Goal: Task Accomplishment & Management: Use online tool/utility

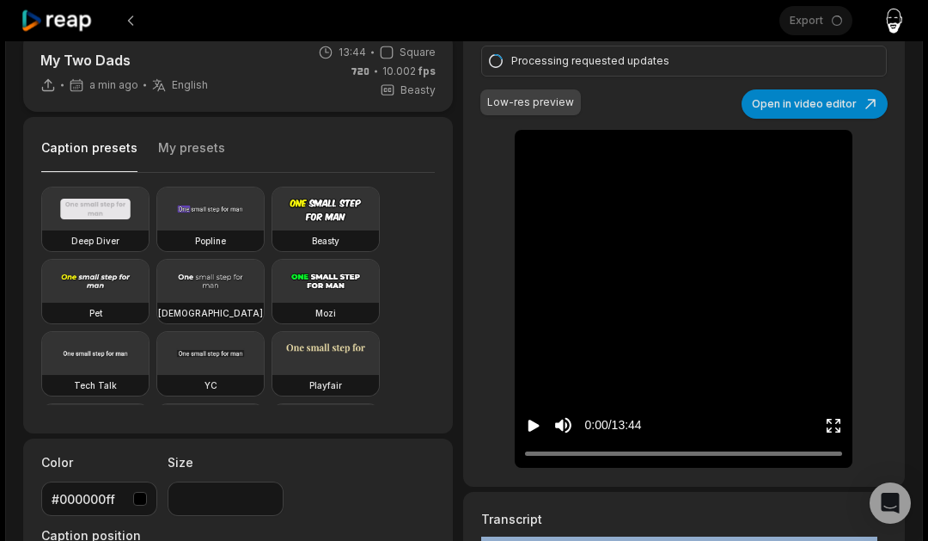
scroll to position [21, 0]
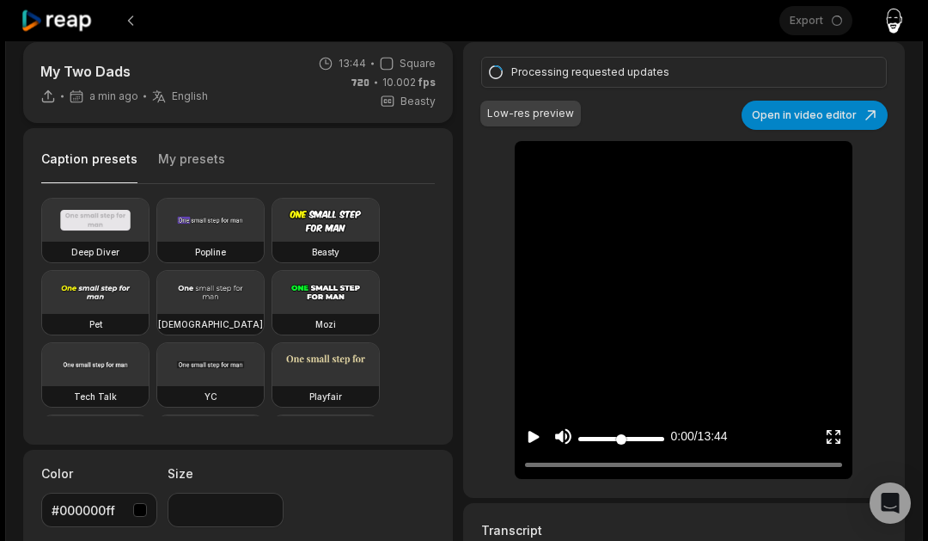
click at [563, 431] on icon "Mute sound" at bounding box center [564, 436] width 16 height 15
click at [534, 437] on icon "Play video" at bounding box center [533, 437] width 11 height 12
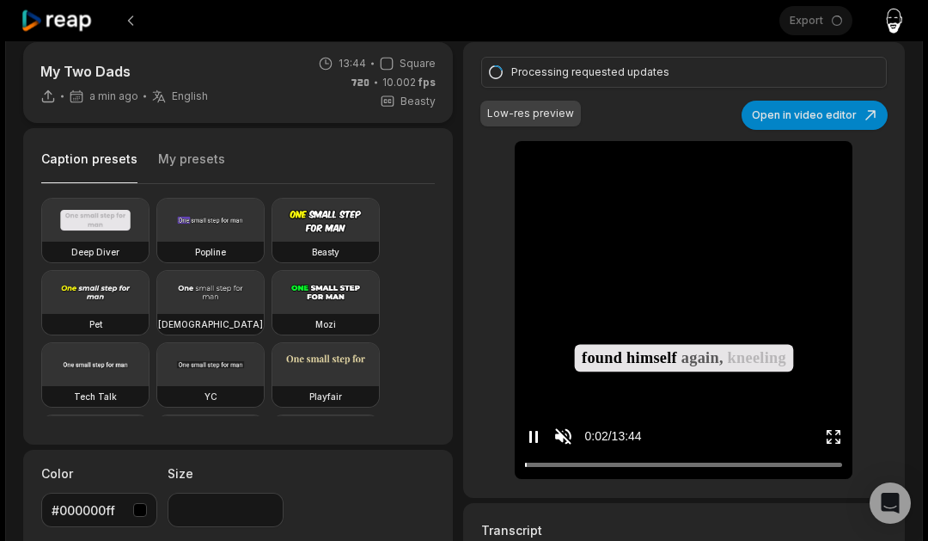
click at [534, 437] on icon "Pause video" at bounding box center [533, 436] width 17 height 17
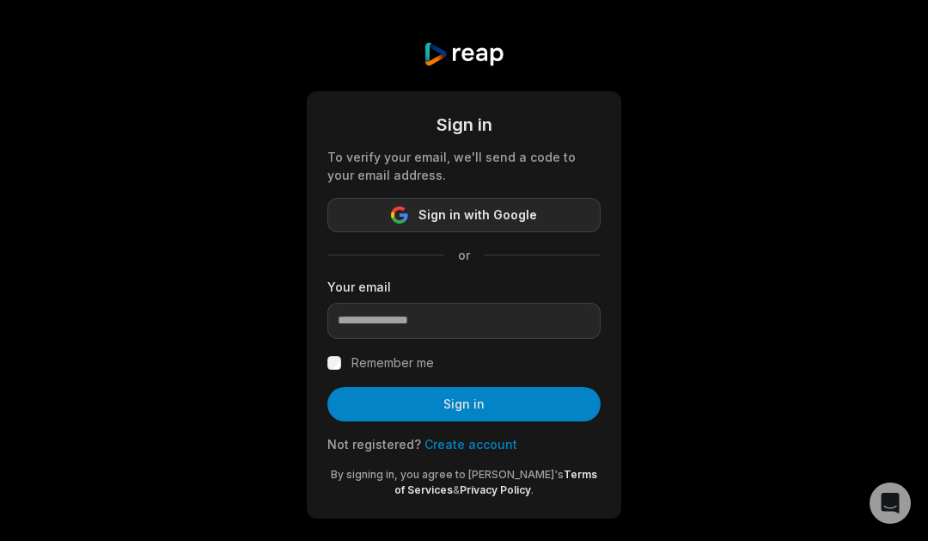
click at [442, 215] on span "Sign in with Google" at bounding box center [477, 215] width 119 height 21
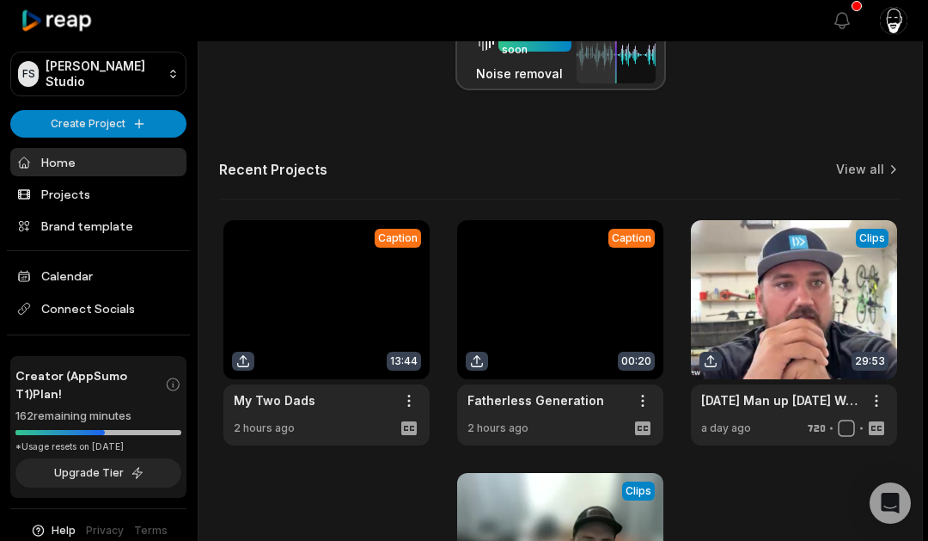
scroll to position [536, 0]
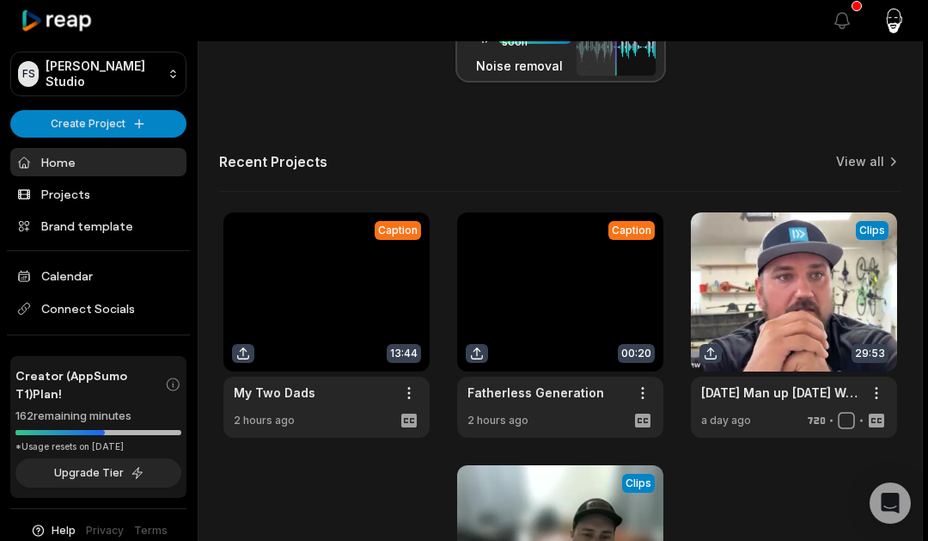
click at [344, 286] on link at bounding box center [326, 324] width 206 height 225
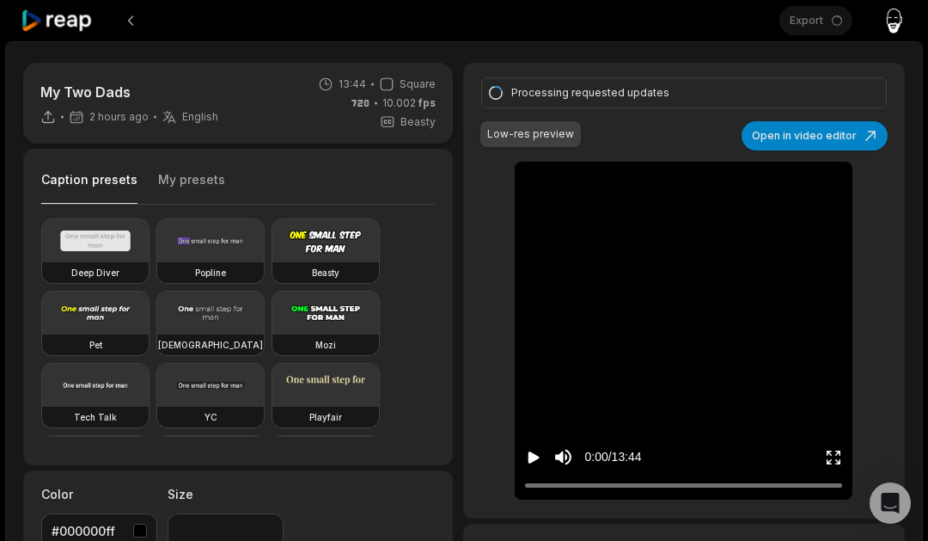
click at [565, 455] on icon "Mute sound" at bounding box center [563, 456] width 21 height 21
click at [561, 455] on icon "Unmute sound" at bounding box center [564, 456] width 16 height 15
click at [560, 457] on icon "Mute sound" at bounding box center [564, 456] width 16 height 15
click at [536, 455] on icon "Play video" at bounding box center [533, 457] width 11 height 12
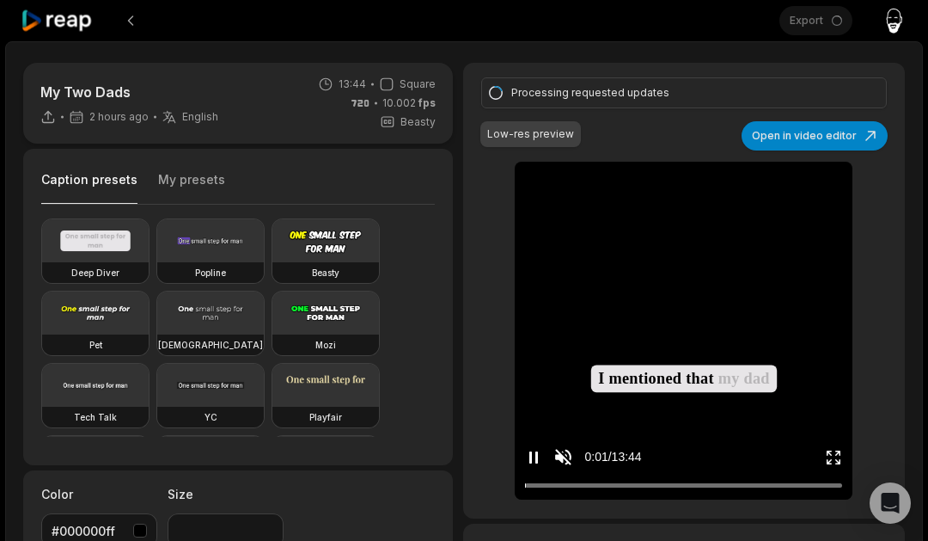
click at [536, 455] on icon "Pause video" at bounding box center [536, 457] width 3 height 12
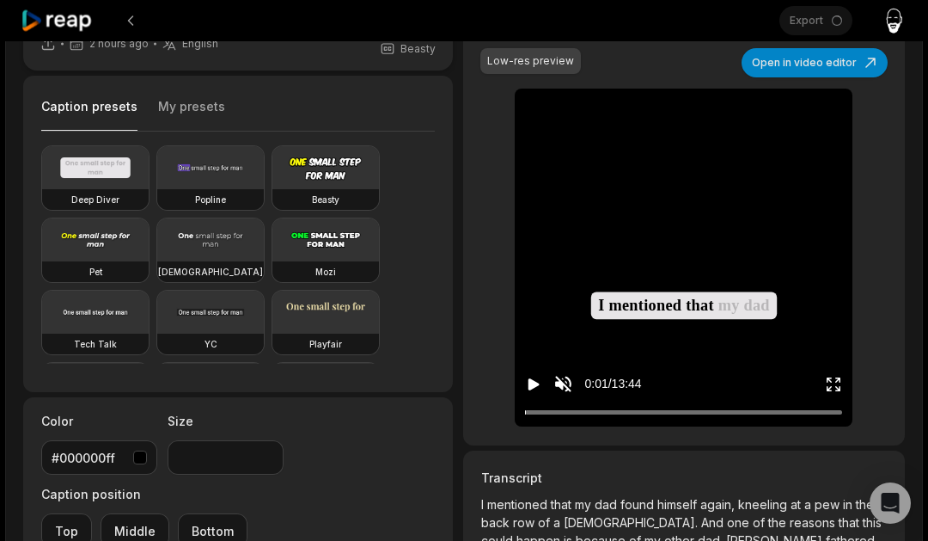
scroll to position [78, 0]
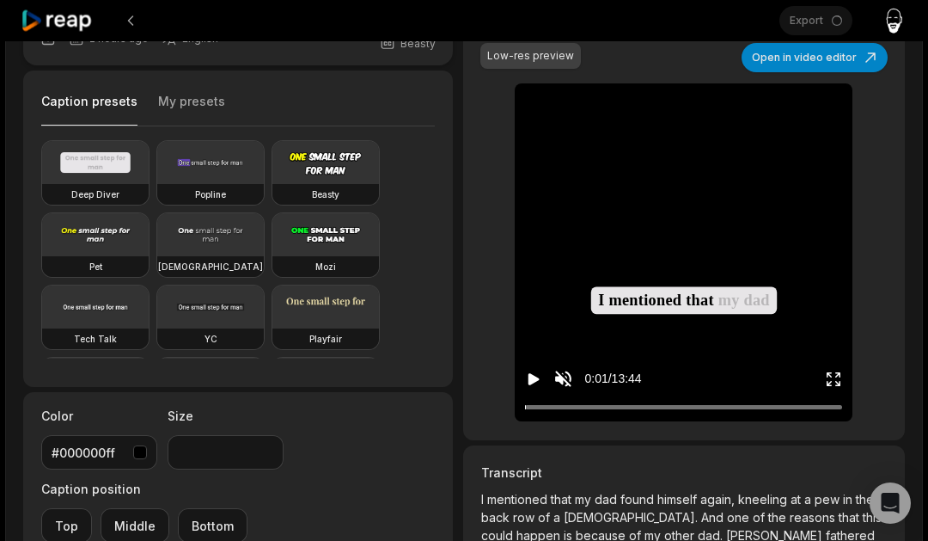
click at [818, 26] on div "Export Open user menu" at bounding box center [843, 20] width 128 height 41
click at [813, 18] on div "Export Open user menu" at bounding box center [843, 20] width 128 height 41
click at [809, 22] on div "Export Open user menu" at bounding box center [843, 20] width 128 height 41
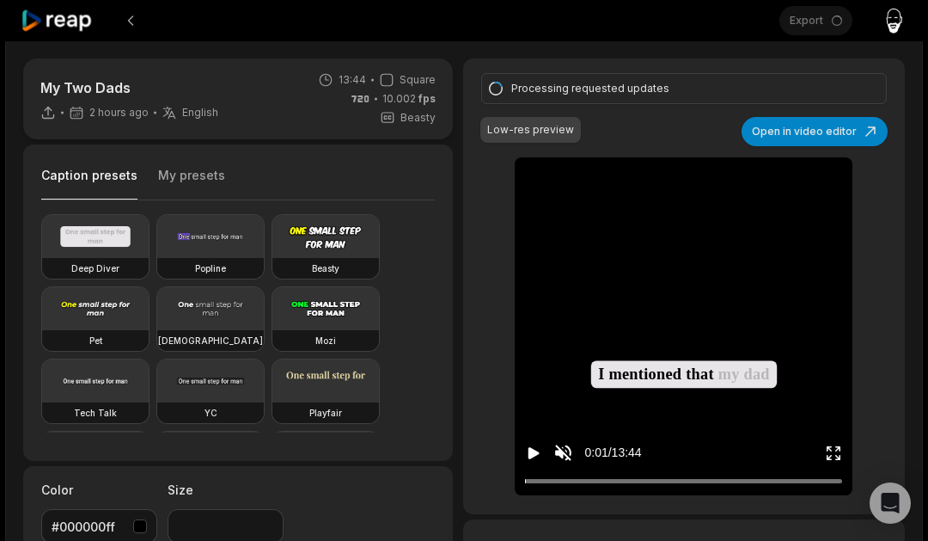
scroll to position [8, 0]
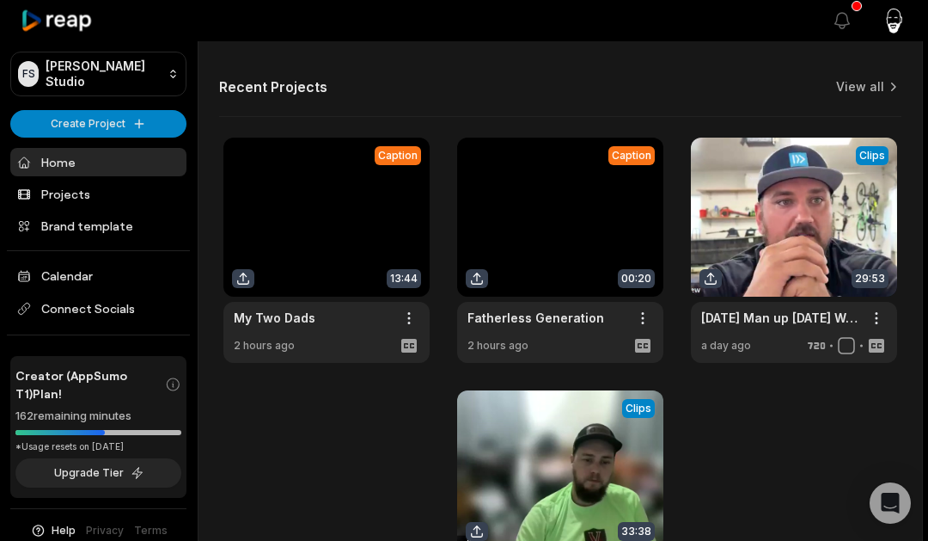
scroll to position [655, 0]
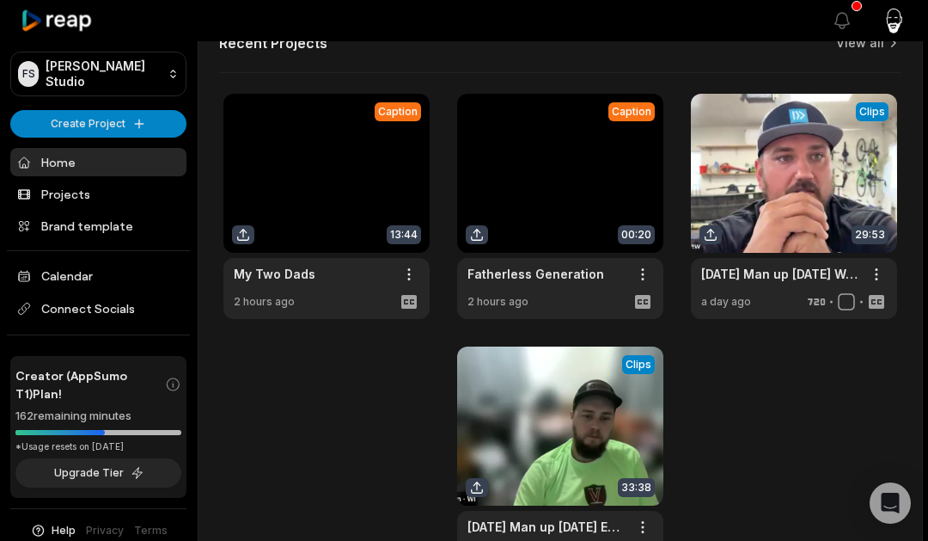
click at [245, 233] on link at bounding box center [326, 206] width 206 height 225
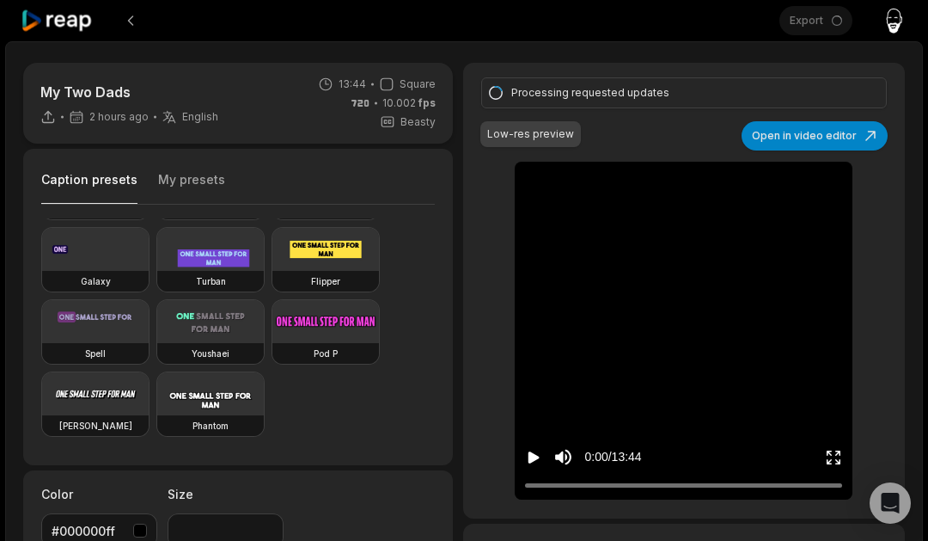
click at [786, 22] on div "Export Open user menu" at bounding box center [843, 20] width 128 height 41
